Goal: Use online tool/utility: Utilize a website feature to perform a specific function

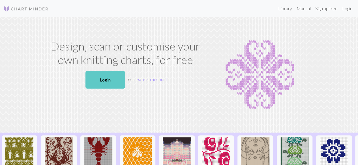
click at [103, 82] on link "Login" at bounding box center [105, 80] width 40 height 18
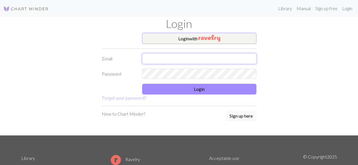
type input "[EMAIL_ADDRESS][DOMAIN_NAME]"
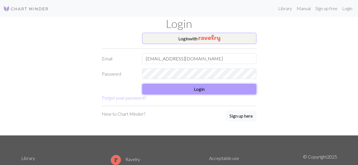
click at [167, 85] on button "Login" at bounding box center [199, 89] width 114 height 11
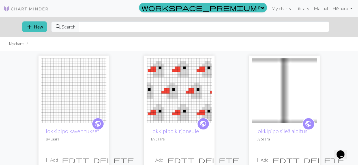
click at [79, 91] on img at bounding box center [73, 91] width 65 height 65
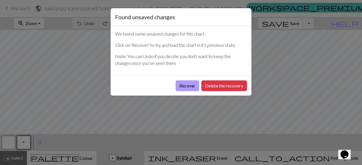
click at [194, 88] on button "Recover" at bounding box center [187, 86] width 23 height 11
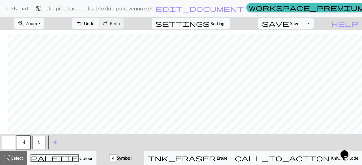
scroll to position [61, 87]
click at [40, 143] on span "N" at bounding box center [39, 142] width 2 height 5
click at [21, 157] on span "Select" at bounding box center [16, 158] width 13 height 5
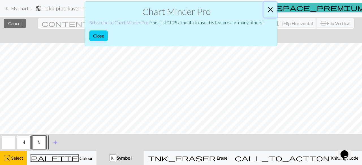
click at [273, 9] on button "Close" at bounding box center [271, 10] width 14 height 16
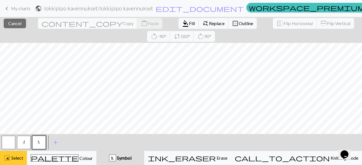
click at [16, 156] on span "Select" at bounding box center [16, 158] width 13 height 5
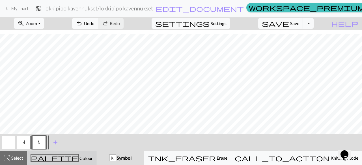
click at [89, 157] on div "palette Colour Colour" at bounding box center [62, 158] width 62 height 7
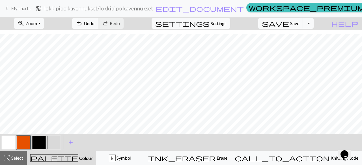
click at [26, 143] on button "button" at bounding box center [24, 143] width 14 height 14
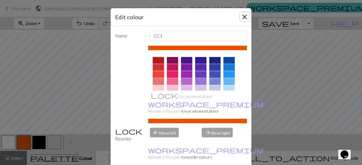
click at [243, 16] on button "Close" at bounding box center [244, 16] width 9 height 9
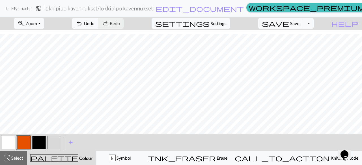
click at [55, 146] on button "button" at bounding box center [55, 143] width 14 height 14
click at [41, 143] on button "button" at bounding box center [39, 143] width 14 height 14
click at [29, 141] on button "button" at bounding box center [24, 143] width 14 height 14
click at [7, 145] on button "button" at bounding box center [9, 143] width 14 height 14
click at [24, 146] on button "button" at bounding box center [24, 143] width 14 height 14
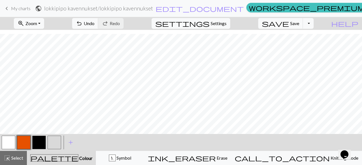
click at [7, 139] on button "button" at bounding box center [9, 143] width 14 height 14
click at [57, 140] on button "button" at bounding box center [55, 143] width 14 height 14
click at [36, 147] on button "button" at bounding box center [39, 143] width 14 height 14
click at [11, 144] on button "button" at bounding box center [9, 143] width 14 height 14
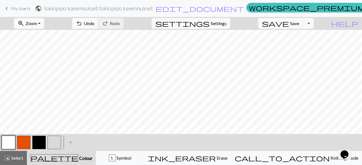
click at [48, 145] on button "button" at bounding box center [55, 143] width 14 height 14
click at [38, 137] on button "button" at bounding box center [39, 143] width 14 height 14
click at [30, 138] on button "button" at bounding box center [24, 143] width 14 height 14
click at [57, 137] on button "button" at bounding box center [55, 143] width 14 height 14
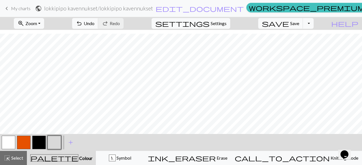
click at [10, 142] on button "button" at bounding box center [9, 143] width 14 height 14
click at [54, 141] on button "button" at bounding box center [55, 143] width 14 height 14
click at [25, 143] on button "button" at bounding box center [24, 143] width 14 height 14
click at [39, 142] on button "button" at bounding box center [39, 143] width 14 height 14
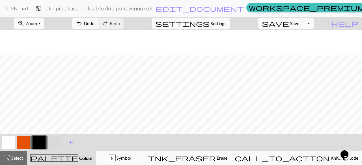
scroll to position [61, 0]
click at [289, 21] on span "save" at bounding box center [275, 24] width 27 height 8
click at [314, 22] on button "Toggle Dropdown" at bounding box center [308, 23] width 11 height 11
click at [298, 42] on button "save_alt Download" at bounding box center [266, 44] width 93 height 9
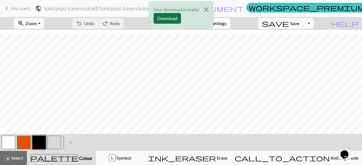
click at [167, 16] on button "Download" at bounding box center [167, 18] width 27 height 11
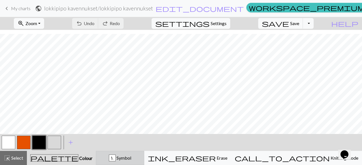
click at [128, 160] on div "N Symbol" at bounding box center [120, 158] width 41 height 7
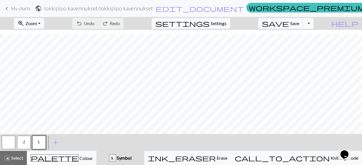
click at [25, 143] on button "n" at bounding box center [24, 143] width 14 height 14
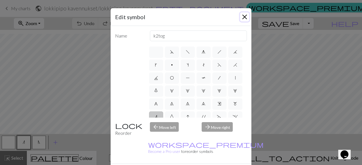
click at [240, 18] on button "Close" at bounding box center [244, 16] width 9 height 9
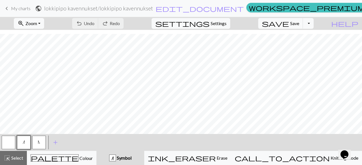
click at [21, 143] on button "n" at bounding box center [24, 143] width 14 height 14
click at [21, 143] on div "Edit symbol Name k2tog d f g h j k p s t F H J O P T / | 0 1 2 3 4 5 6 7 8 9 e …" at bounding box center [181, 82] width 362 height 165
click at [26, 141] on button "n" at bounding box center [24, 143] width 14 height 14
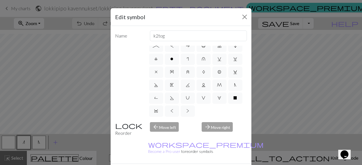
scroll to position [149, 0]
click at [234, 84] on span "N" at bounding box center [235, 85] width 2 height 5
radio input "true"
type input "skp"
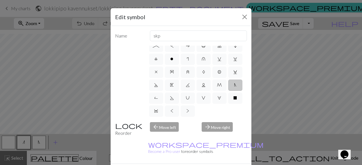
scroll to position [94, 0]
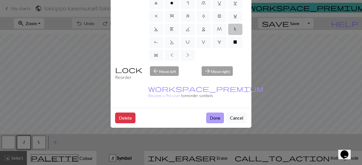
click at [215, 113] on button "Done" at bounding box center [215, 118] width 18 height 11
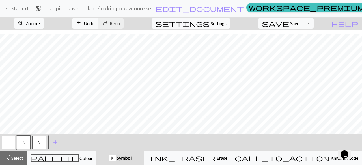
click at [39, 144] on span "N" at bounding box center [39, 142] width 2 height 5
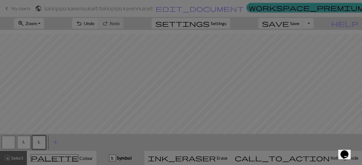
click at [39, 144] on div "Edit symbol Name skp d f g h j k p s t F H J O P T / | 0 1 2 3 4 5 6 7 8 9 e m …" at bounding box center [181, 82] width 362 height 165
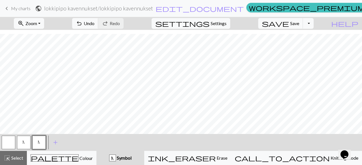
click at [39, 144] on span "N" at bounding box center [39, 142] width 2 height 5
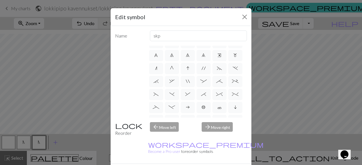
scroll to position [49, 0]
click at [155, 70] on span "n" at bounding box center [156, 68] width 2 height 5
click at [155, 114] on input "n" at bounding box center [157, 116] width 4 height 4
radio input "true"
type input "k2tog"
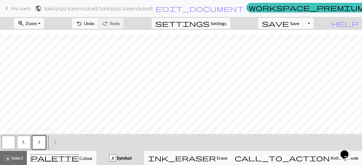
scroll to position [35, 0]
click at [299, 21] on span "Save" at bounding box center [294, 23] width 9 height 5
click at [314, 24] on button "Toggle Dropdown" at bounding box center [308, 23] width 11 height 11
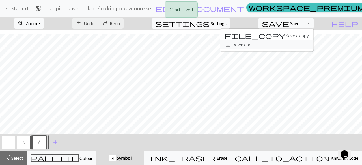
click at [302, 46] on button "save_alt Download" at bounding box center [266, 44] width 93 height 9
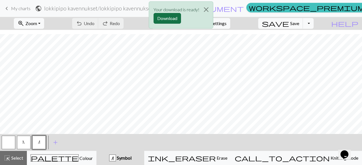
click at [166, 20] on button "Download" at bounding box center [167, 18] width 27 height 11
